Goal: Transaction & Acquisition: Book appointment/travel/reservation

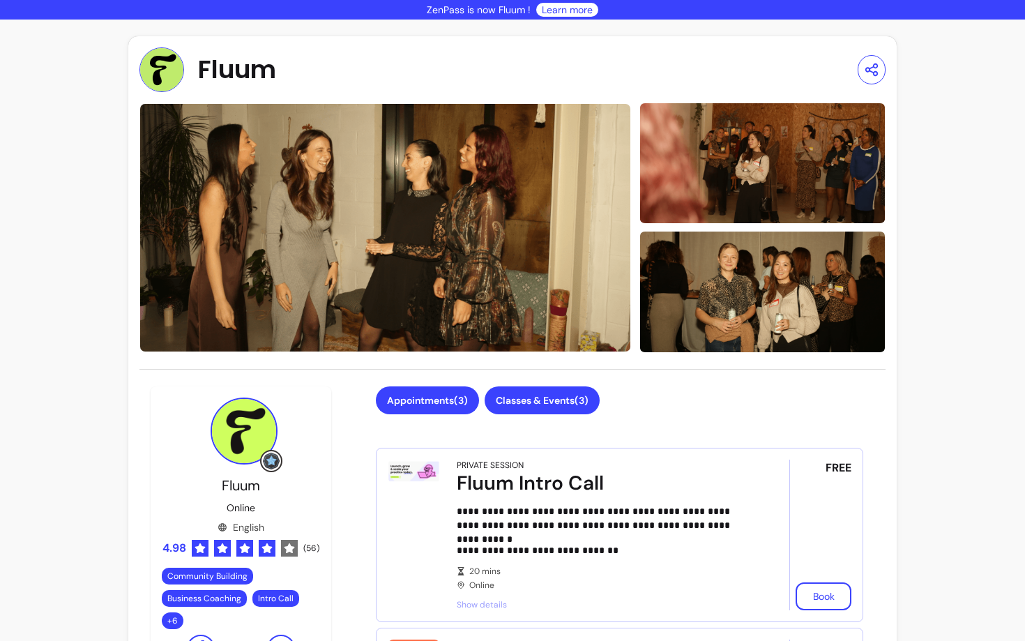
click at [539, 393] on button "Classes & Events ( 3 )" at bounding box center [542, 400] width 115 height 28
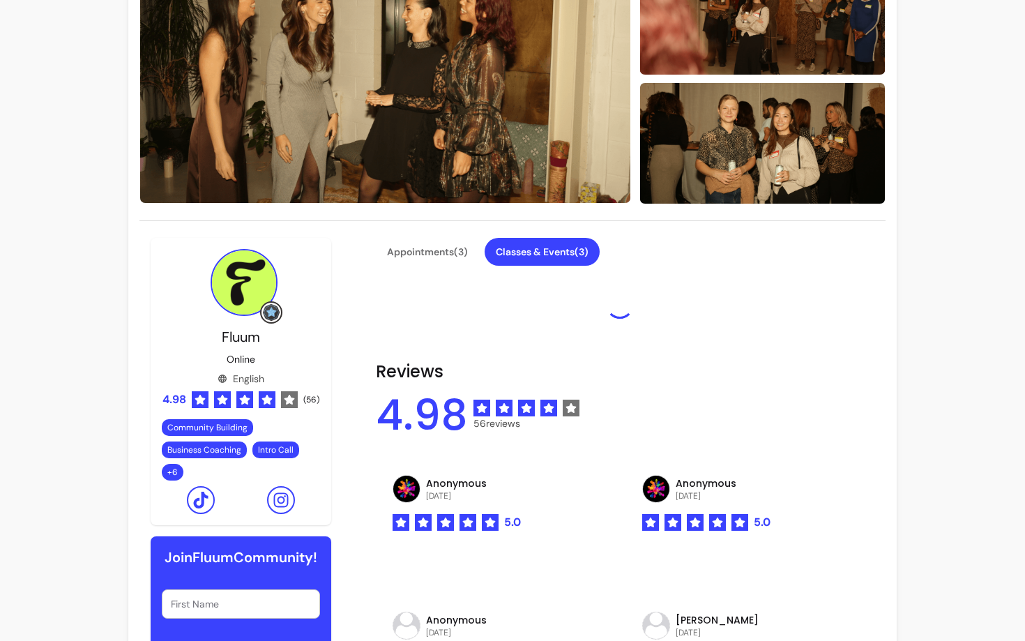
scroll to position [149, 0]
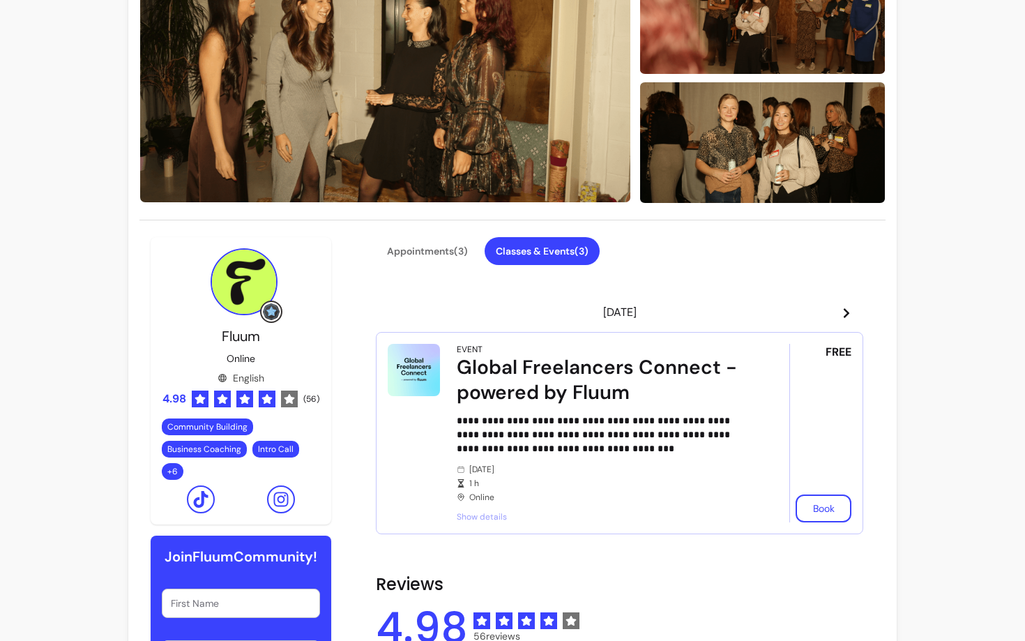
click at [851, 311] on icon at bounding box center [846, 313] width 11 height 11
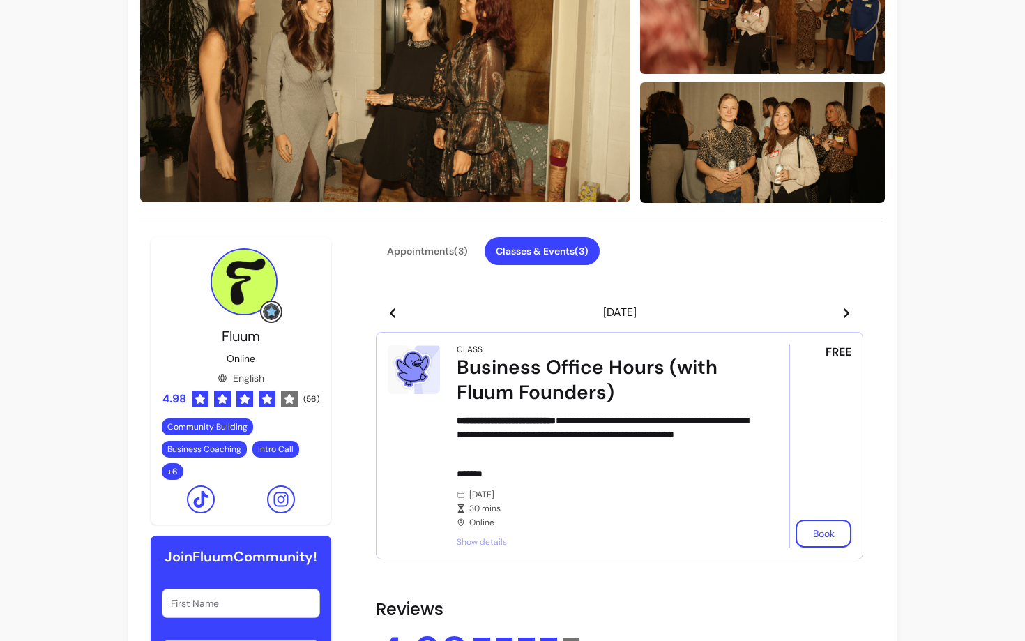
click at [851, 311] on icon at bounding box center [846, 313] width 11 height 11
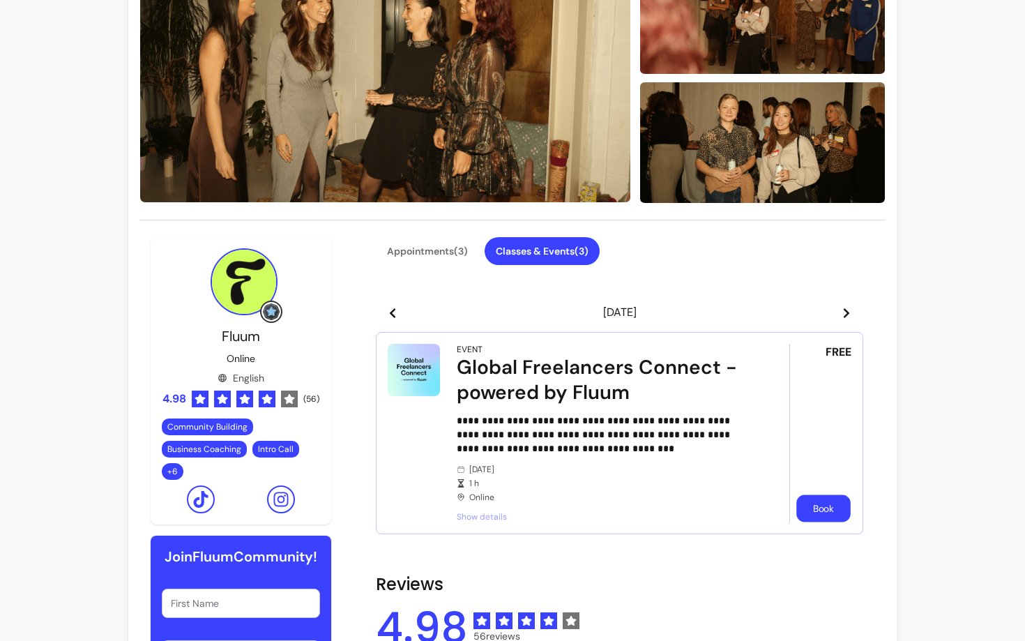
click at [830, 515] on button "Book" at bounding box center [824, 508] width 54 height 27
